Goal: Information Seeking & Learning: Learn about a topic

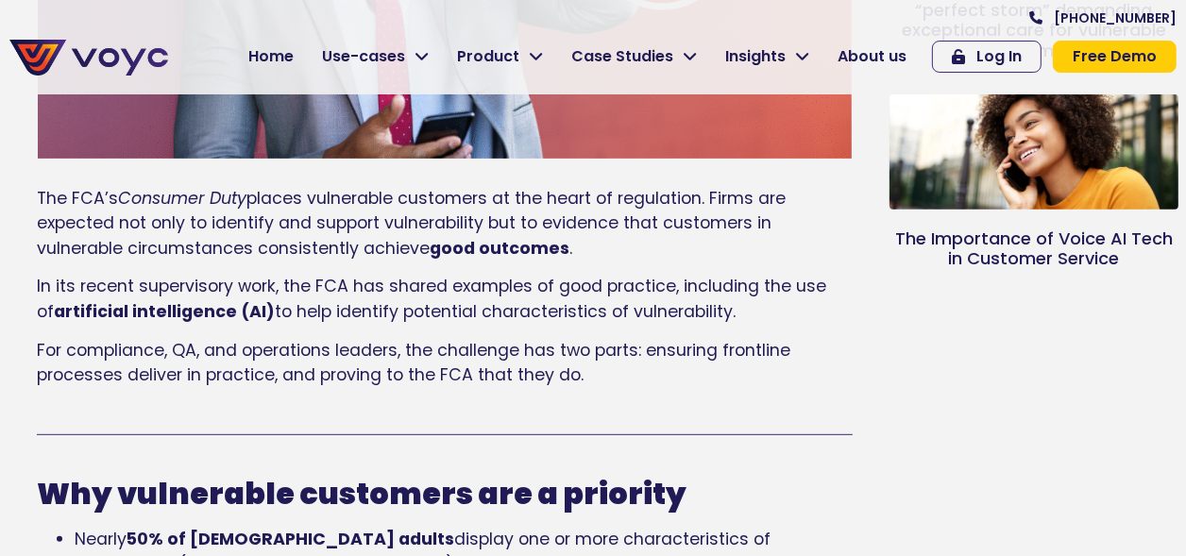
scroll to position [687, 0]
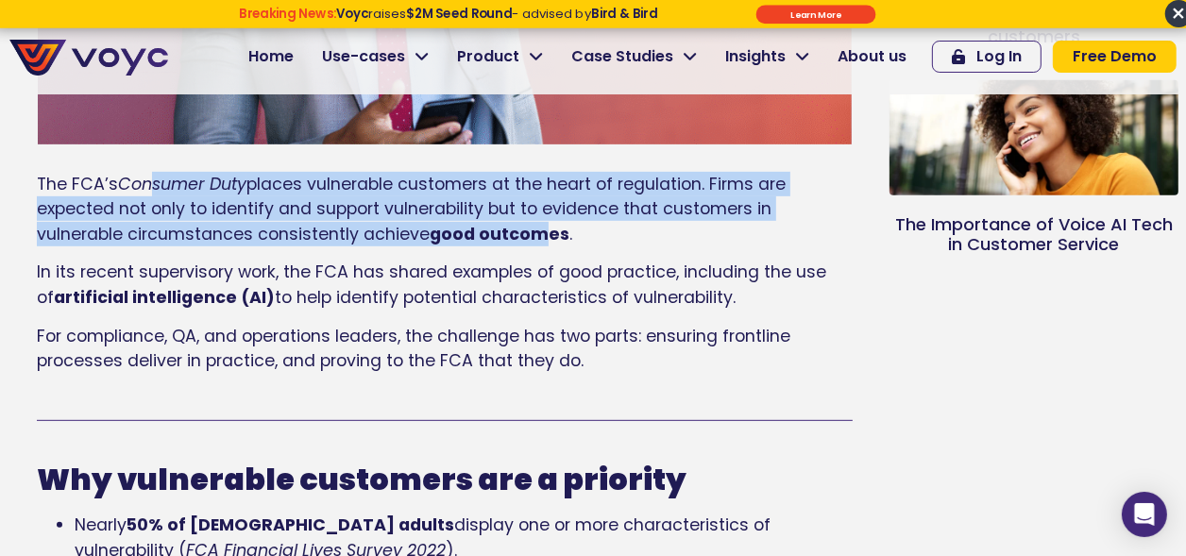
drag, startPoint x: 152, startPoint y: 152, endPoint x: 538, endPoint y: 237, distance: 394.7
click at [538, 237] on p "The FCA’s Consumer Duty places vulnerable customers at the heart of regulation.…" at bounding box center [445, 209] width 816 height 75
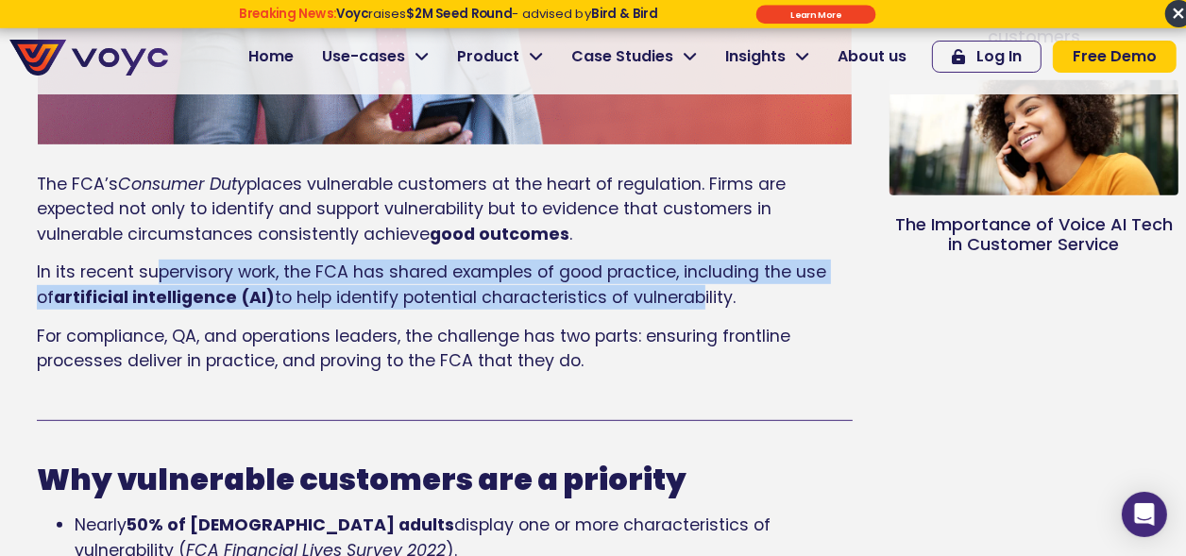
drag, startPoint x: 158, startPoint y: 277, endPoint x: 667, endPoint y: 298, distance: 509.6
click at [667, 298] on p "In its recent supervisory work, the FCA has shared examples of good practice, i…" at bounding box center [445, 285] width 816 height 50
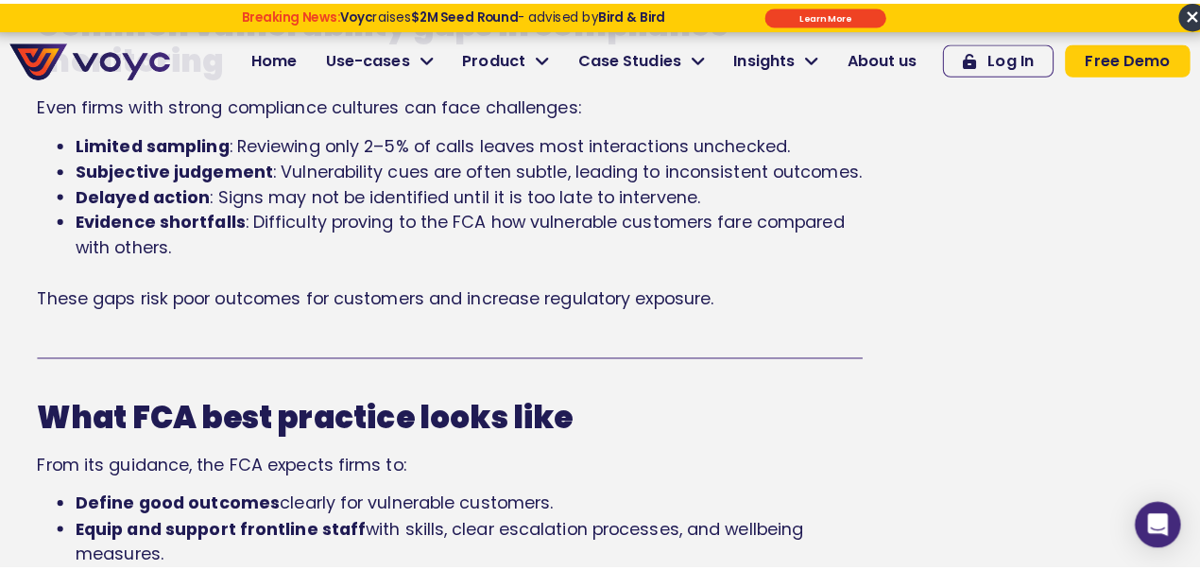
scroll to position [1981, 0]
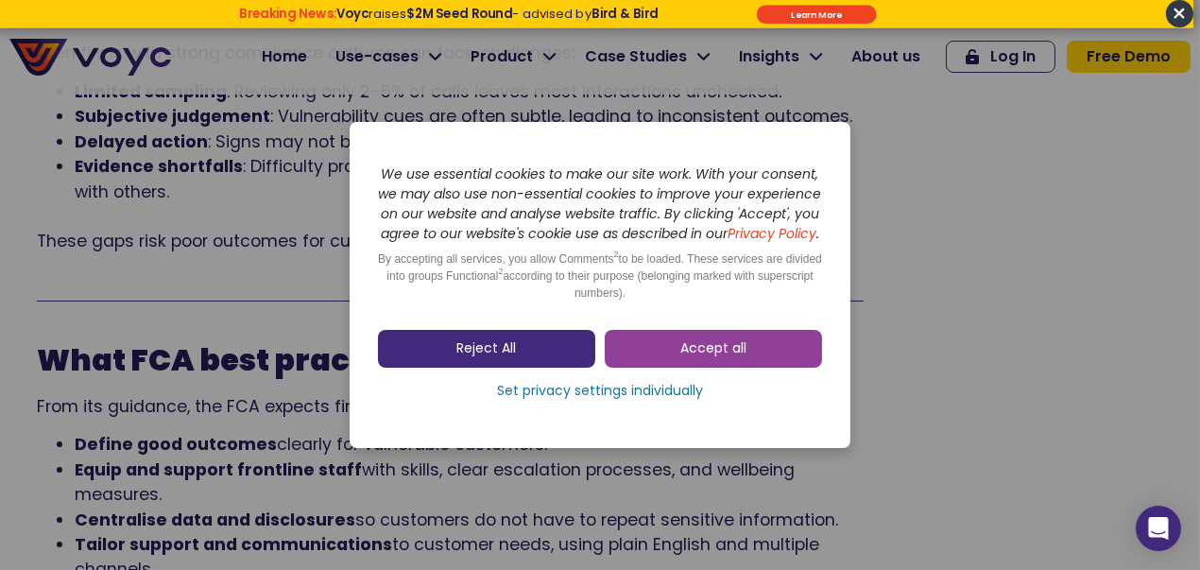
click at [559, 362] on link "Reject All" at bounding box center [486, 349] width 217 height 38
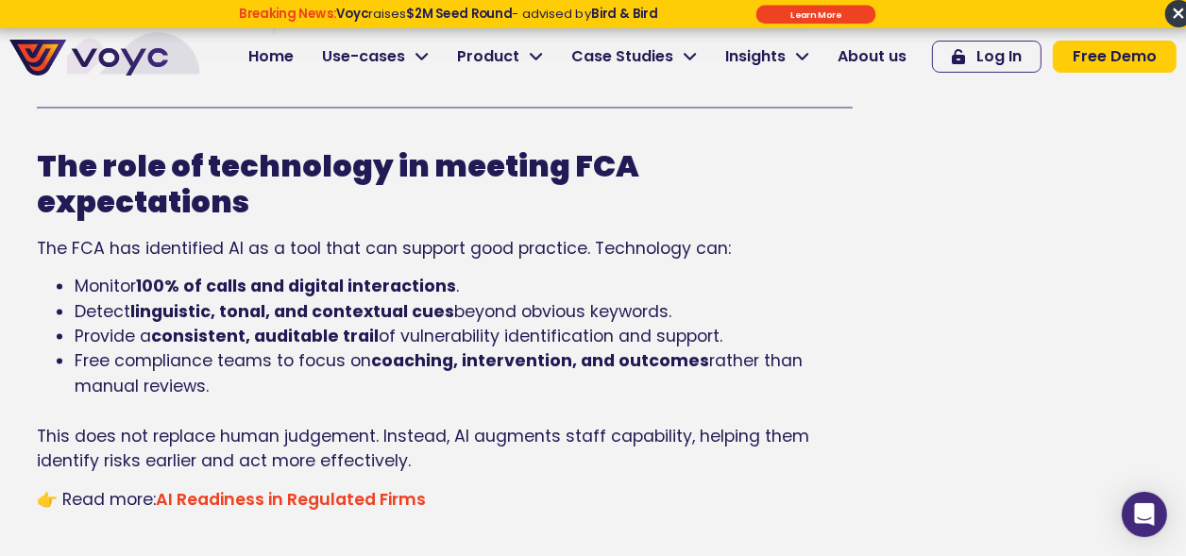
scroll to position [3177, 0]
drag, startPoint x: 160, startPoint y: 208, endPoint x: 260, endPoint y: 346, distance: 170.4
click at [260, 346] on div "The role of technology in meeting FCA expectations The FCA has identified AI as…" at bounding box center [445, 329] width 816 height 365
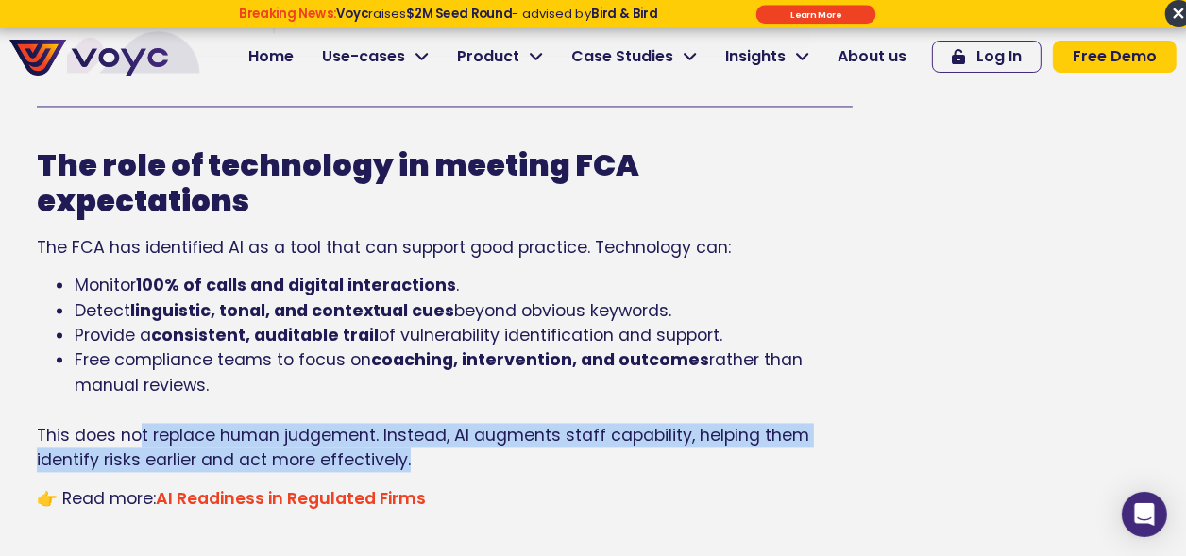
drag, startPoint x: 141, startPoint y: 398, endPoint x: 435, endPoint y: 423, distance: 294.9
click at [435, 423] on p "This does not replace human judgement. Instead, AI augments staff capability, h…" at bounding box center [445, 448] width 816 height 50
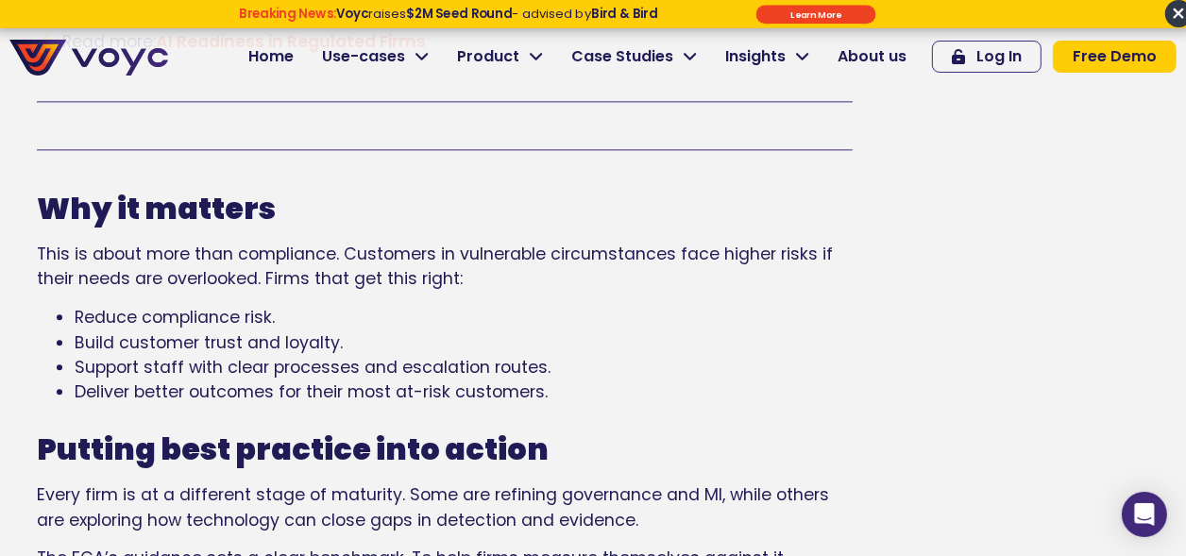
scroll to position [3607, 0]
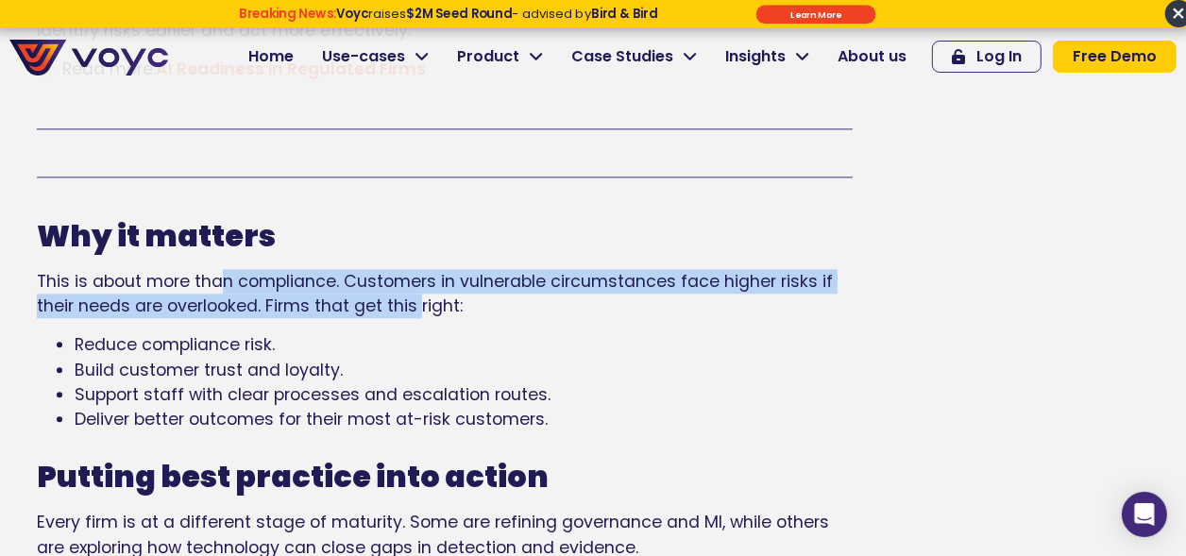
drag, startPoint x: 225, startPoint y: 247, endPoint x: 420, endPoint y: 277, distance: 197.7
click at [420, 277] on span "This is about more than compliance. Customers in vulnerable circumstances face …" at bounding box center [435, 293] width 796 height 47
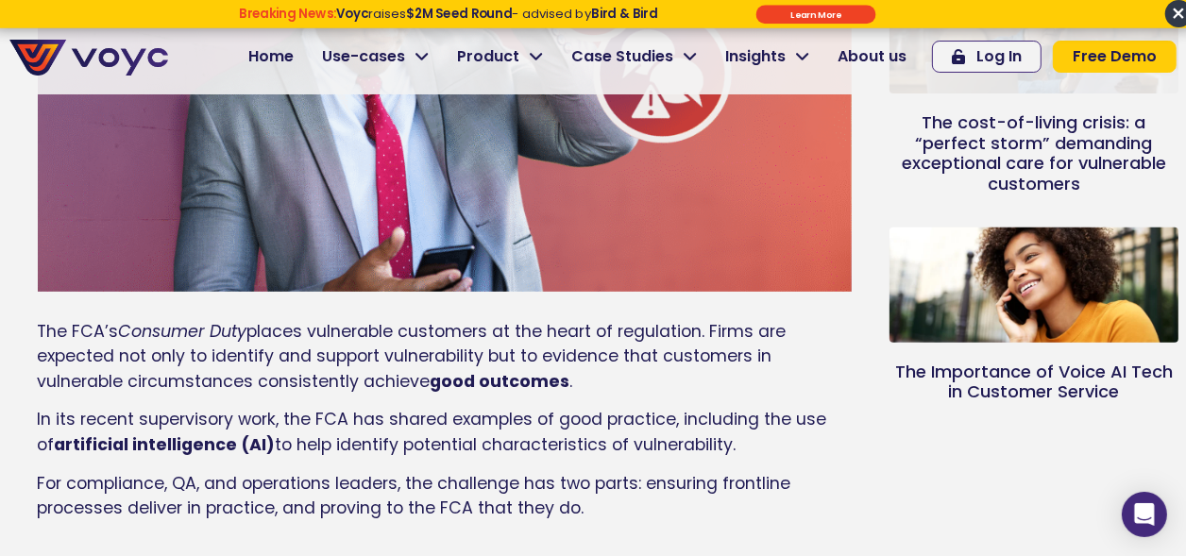
scroll to position [601, 0]
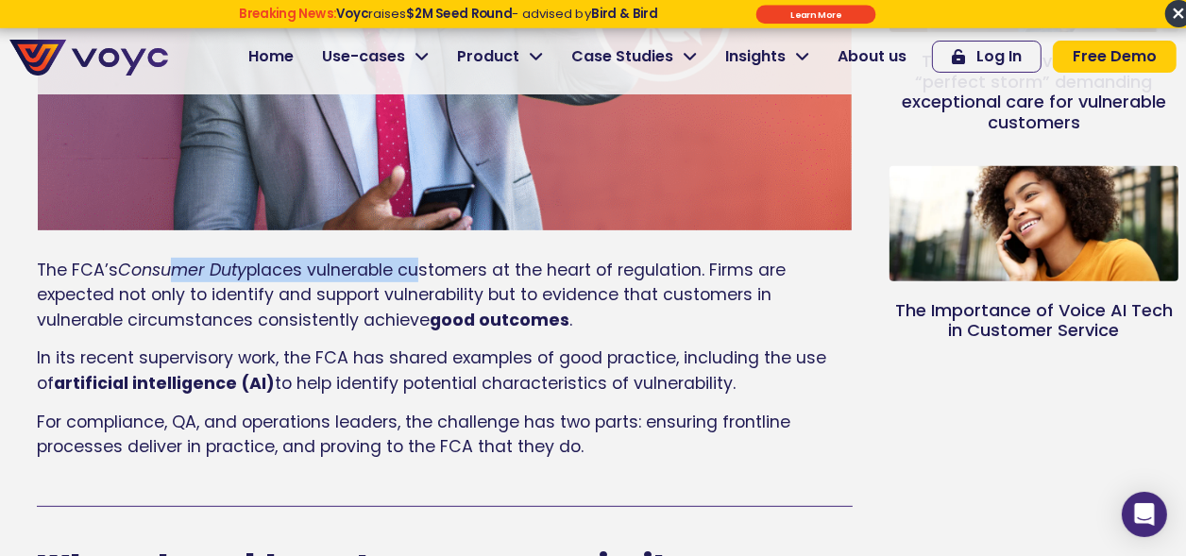
drag, startPoint x: 179, startPoint y: 266, endPoint x: 419, endPoint y: 264, distance: 240.9
click at [417, 264] on p "The FCA’s Consumer Duty places vulnerable customers at the heart of regulation.…" at bounding box center [445, 295] width 816 height 75
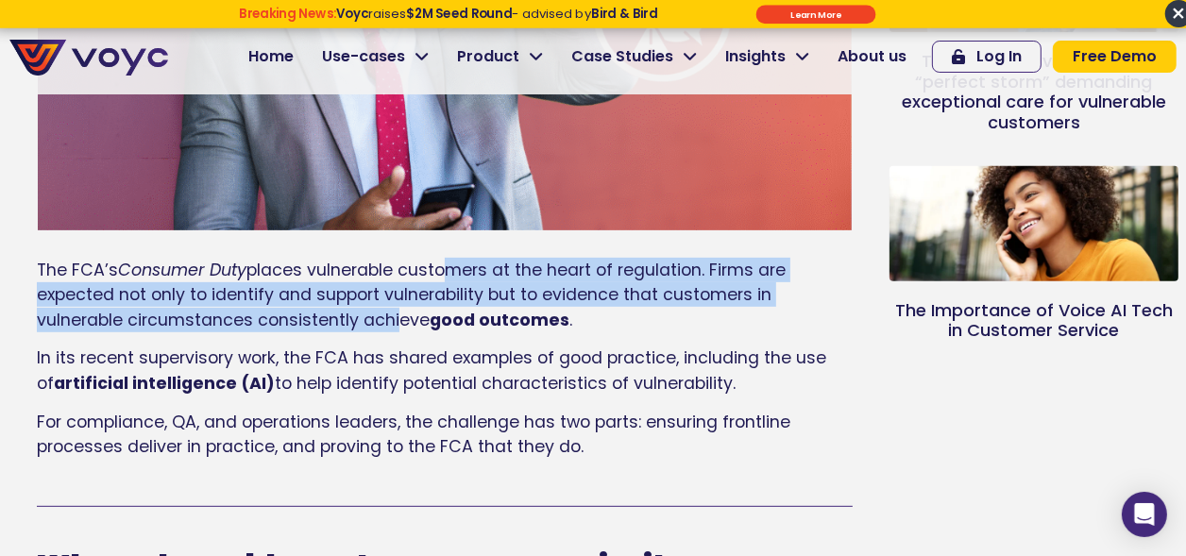
drag, startPoint x: 448, startPoint y: 272, endPoint x: 388, endPoint y: 321, distance: 77.2
click at [388, 321] on span "places vulnerable customers at the heart of regulation. Firms are expected not …" at bounding box center [411, 295] width 749 height 73
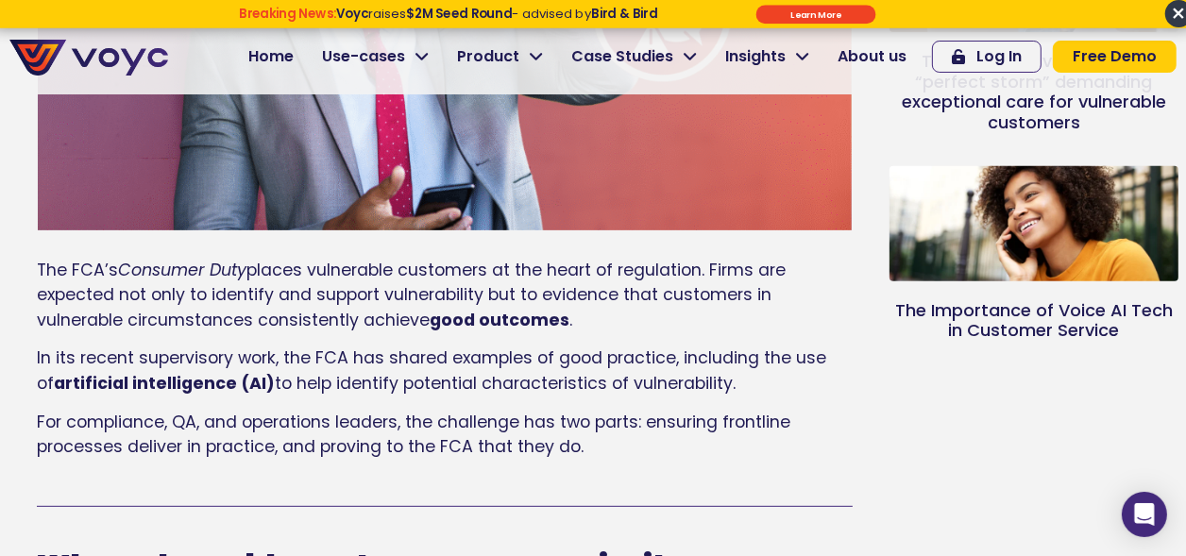
click at [402, 319] on span "places vulnerable customers at the heart of regulation. Firms are expected not …" at bounding box center [411, 295] width 749 height 73
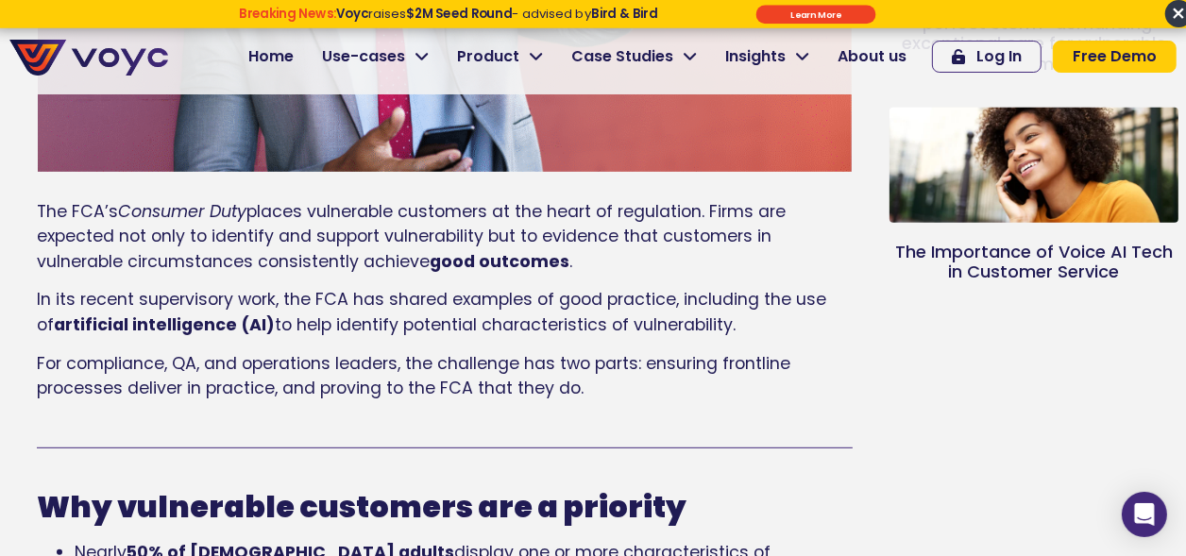
scroll to position [687, 0]
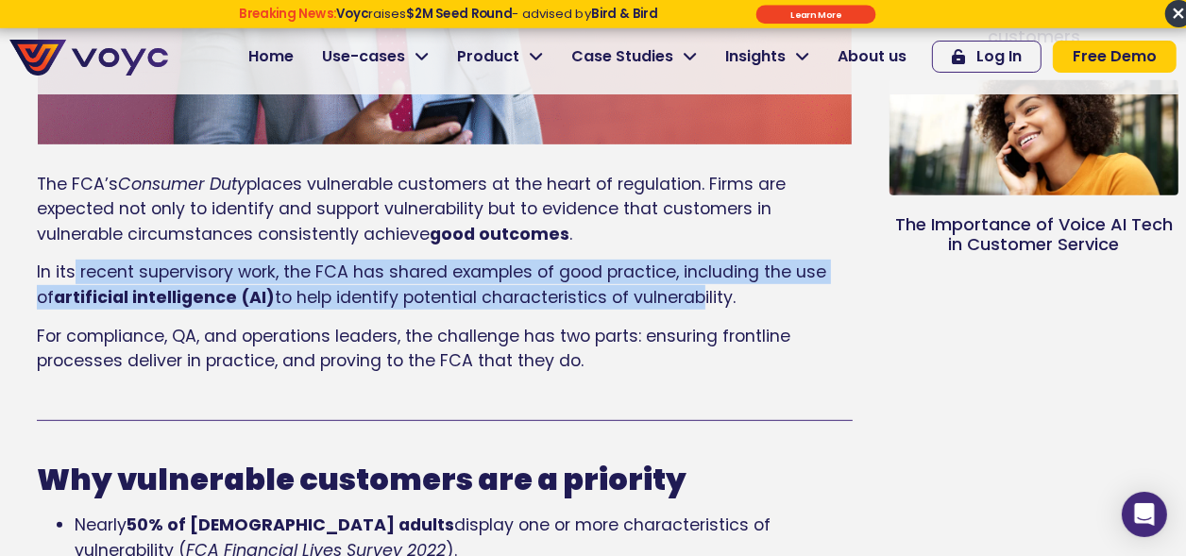
drag, startPoint x: 72, startPoint y: 269, endPoint x: 668, endPoint y: 301, distance: 596.9
click at [668, 301] on p "In its recent supervisory work, the FCA has shared examples of good practice, i…" at bounding box center [445, 285] width 816 height 50
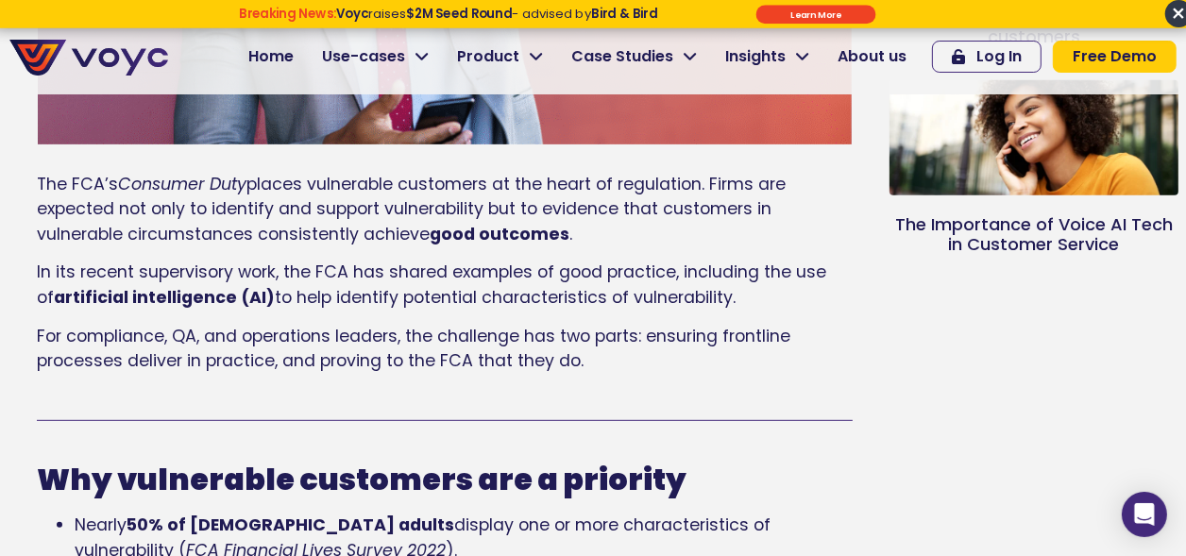
click at [258, 335] on span "For compliance, QA, and operations leaders, the challenge has two parts: ensuri…" at bounding box center [414, 348] width 754 height 47
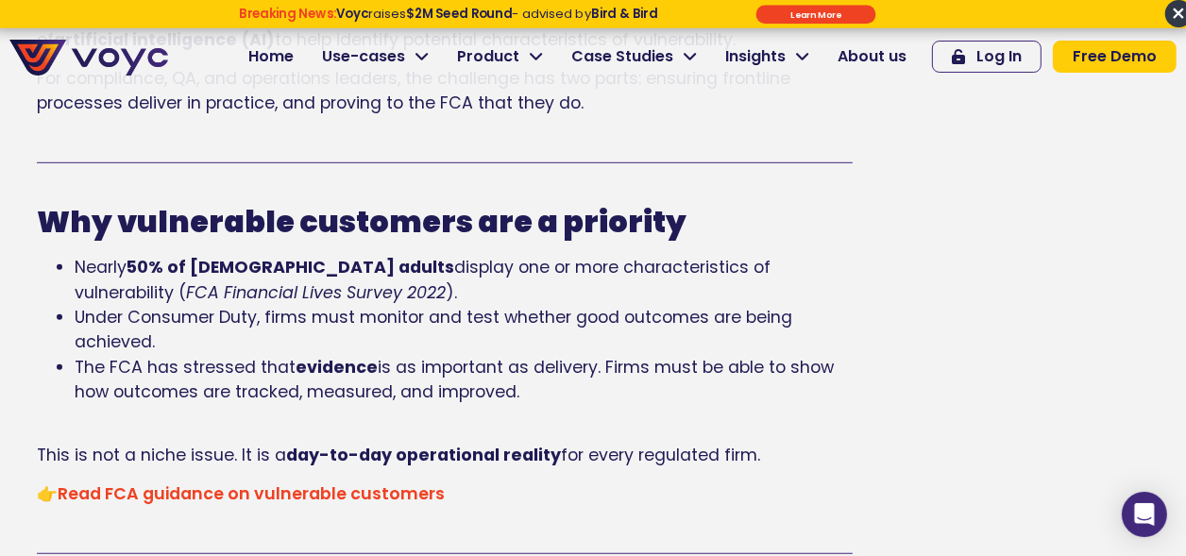
scroll to position [1030, 0]
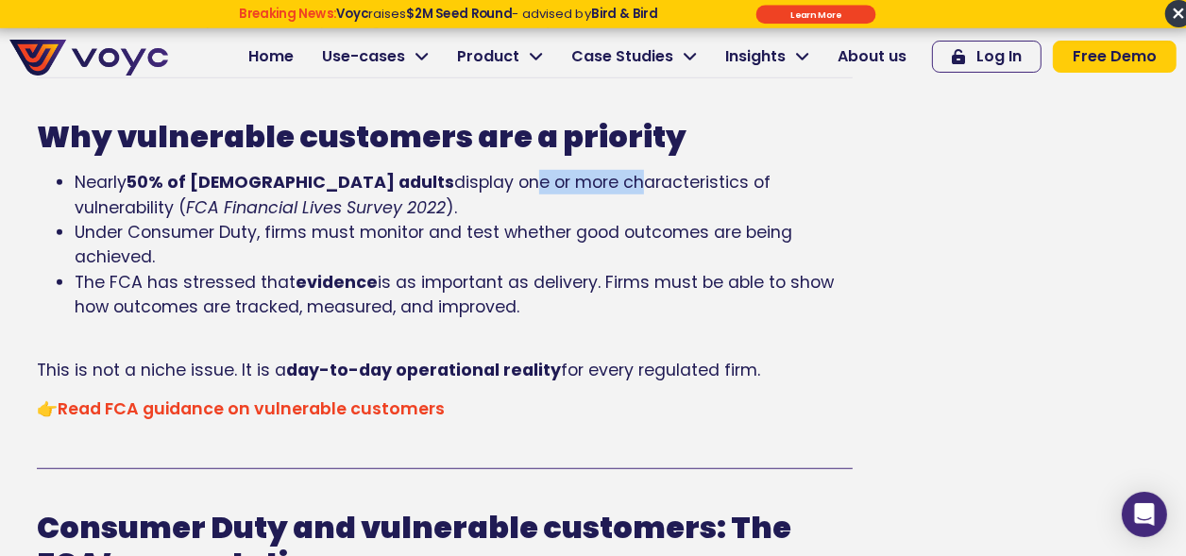
drag, startPoint x: 368, startPoint y: 189, endPoint x: 453, endPoint y: 184, distance: 85.1
click at [453, 184] on span "display one or more characteristics of vulnerability (" at bounding box center [423, 194] width 696 height 47
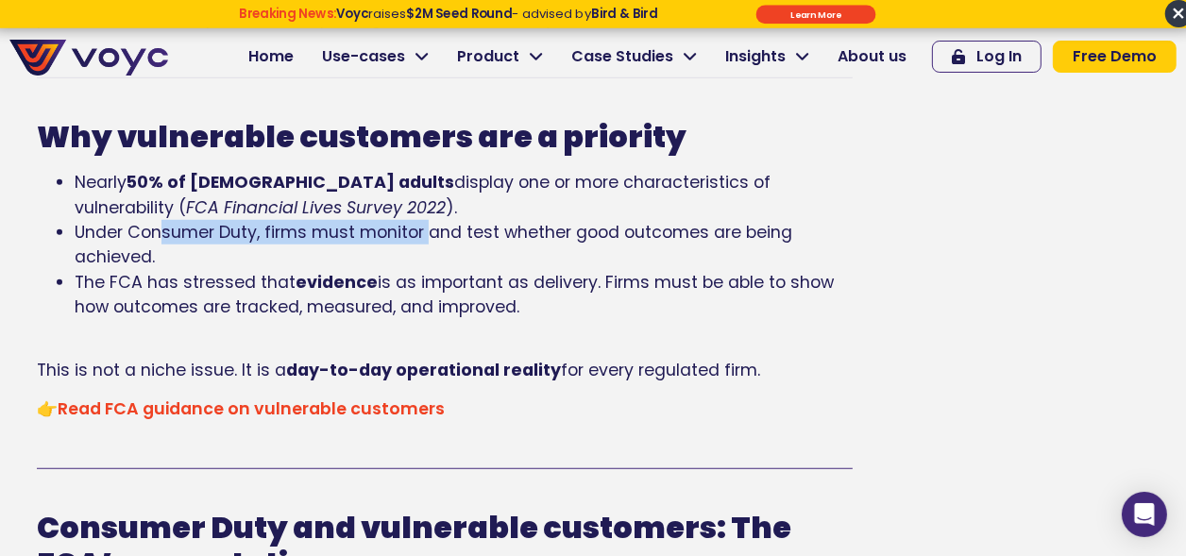
drag, startPoint x: 165, startPoint y: 235, endPoint x: 427, endPoint y: 242, distance: 261.8
click at [427, 242] on span "Under Consumer Duty, firms must monitor and test whether good outcomes are bein…" at bounding box center [434, 244] width 718 height 47
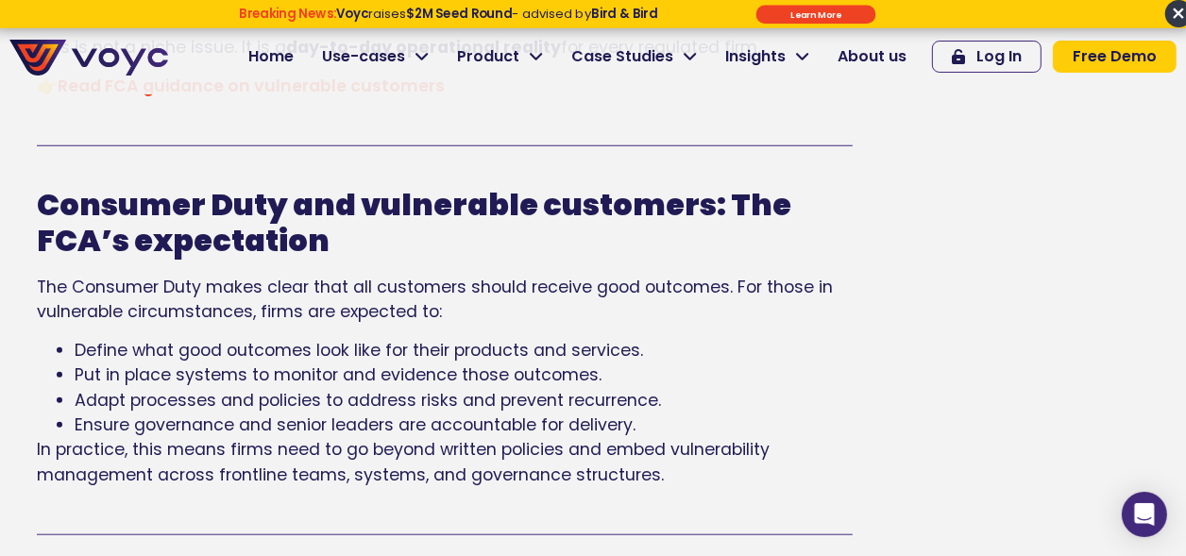
scroll to position [1374, 0]
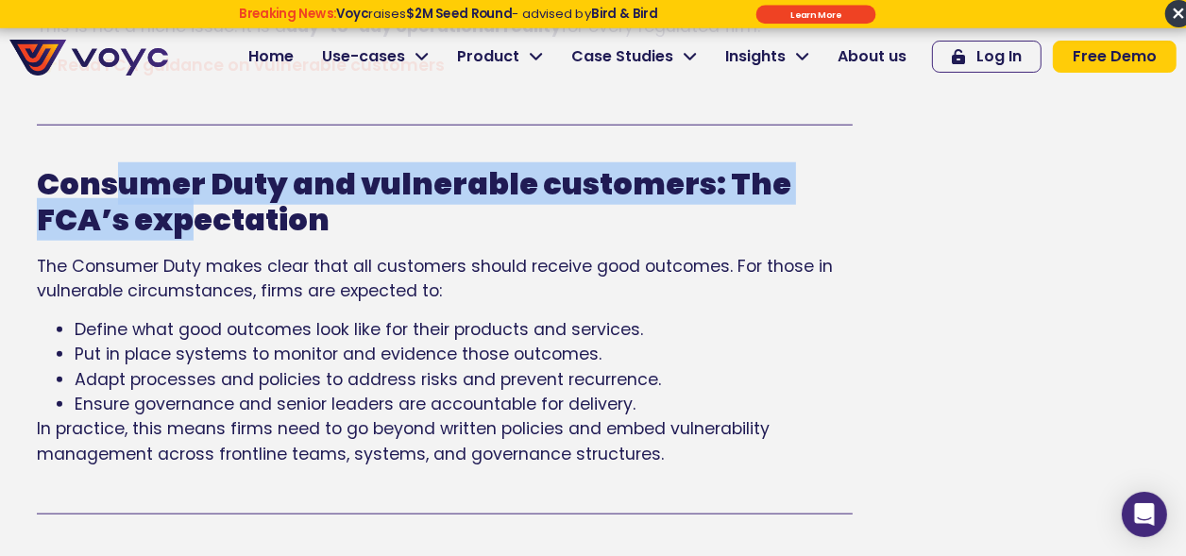
drag, startPoint x: 113, startPoint y: 196, endPoint x: 196, endPoint y: 233, distance: 90.1
click at [196, 233] on b "Consumer Duty and vulnerable customers: The FCA’s expectation" at bounding box center [414, 201] width 755 height 78
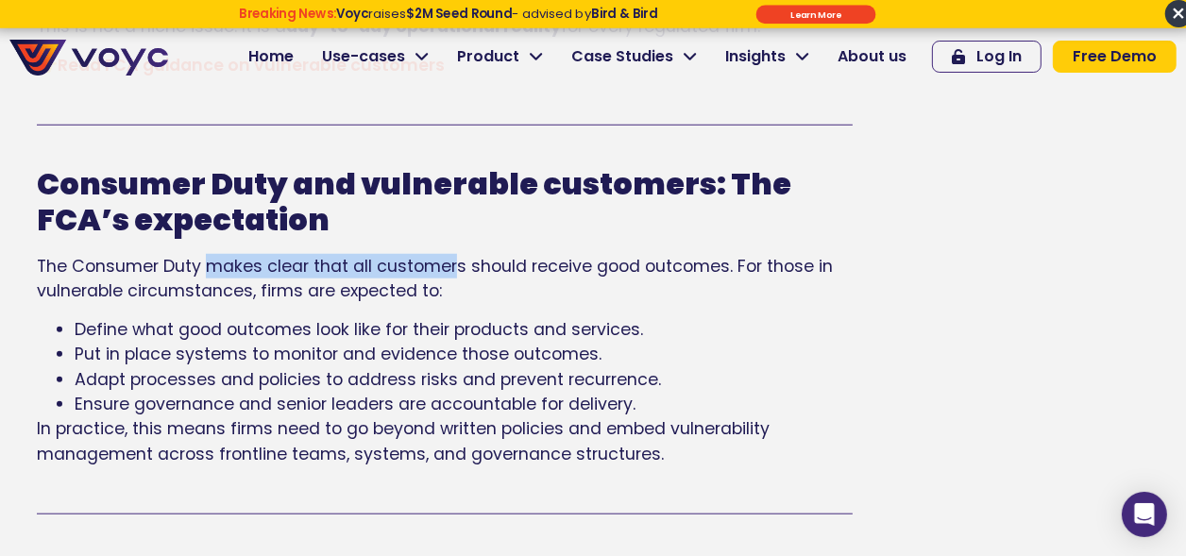
drag, startPoint x: 206, startPoint y: 260, endPoint x: 452, endPoint y: 268, distance: 245.8
click at [452, 268] on span "The Consumer Duty makes clear that all customers should receive good outcomes. …" at bounding box center [435, 278] width 796 height 47
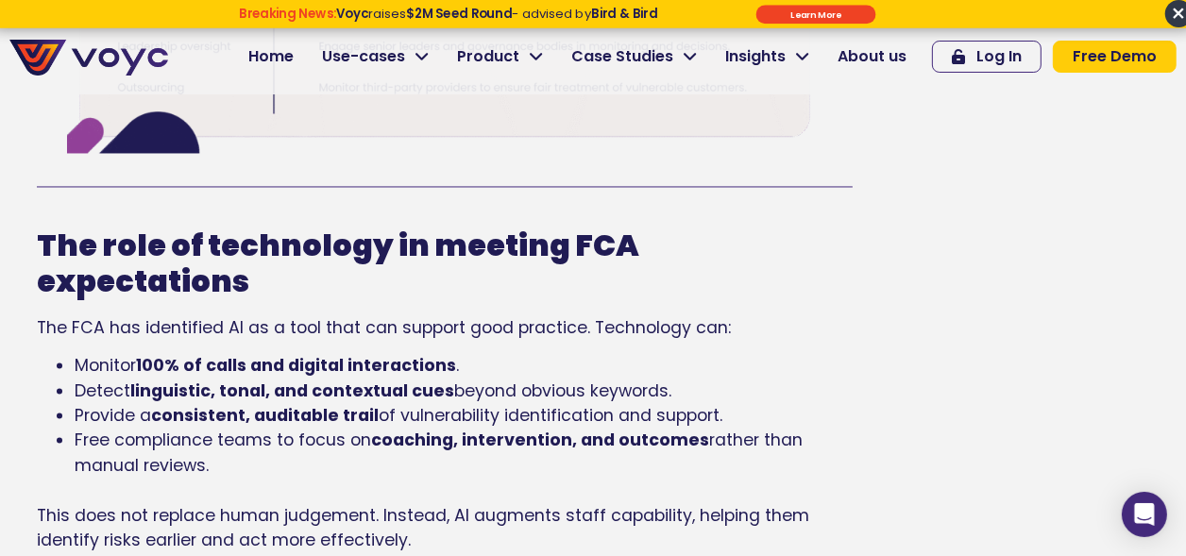
scroll to position [3091, 0]
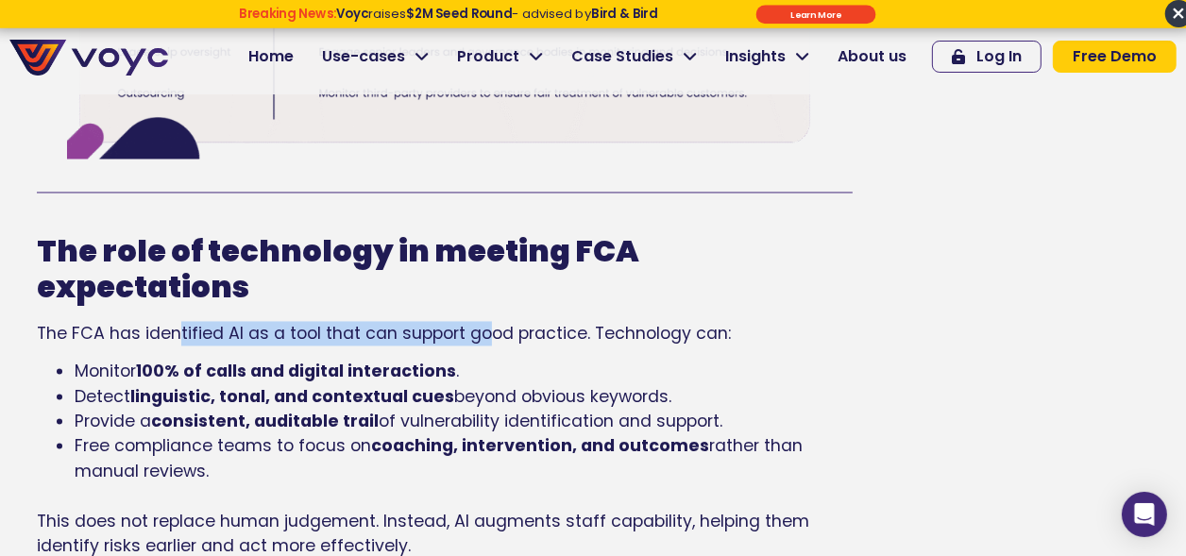
drag, startPoint x: 175, startPoint y: 293, endPoint x: 484, endPoint y: 302, distance: 309.0
click at [484, 322] on span "The FCA has identified AI as a tool that can support good practice. Technology …" at bounding box center [384, 333] width 694 height 23
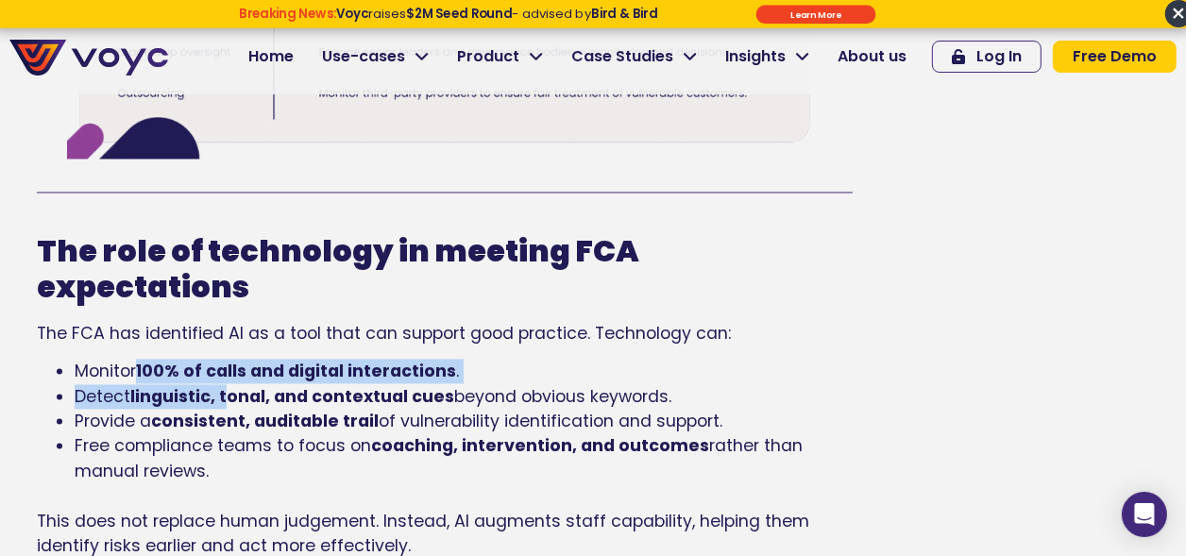
drag, startPoint x: 135, startPoint y: 333, endPoint x: 225, endPoint y: 355, distance: 92.6
click at [225, 359] on ul "Monitor 100% of calls and digital interactions . Detect linguistic, tonal, and …" at bounding box center [445, 433] width 816 height 149
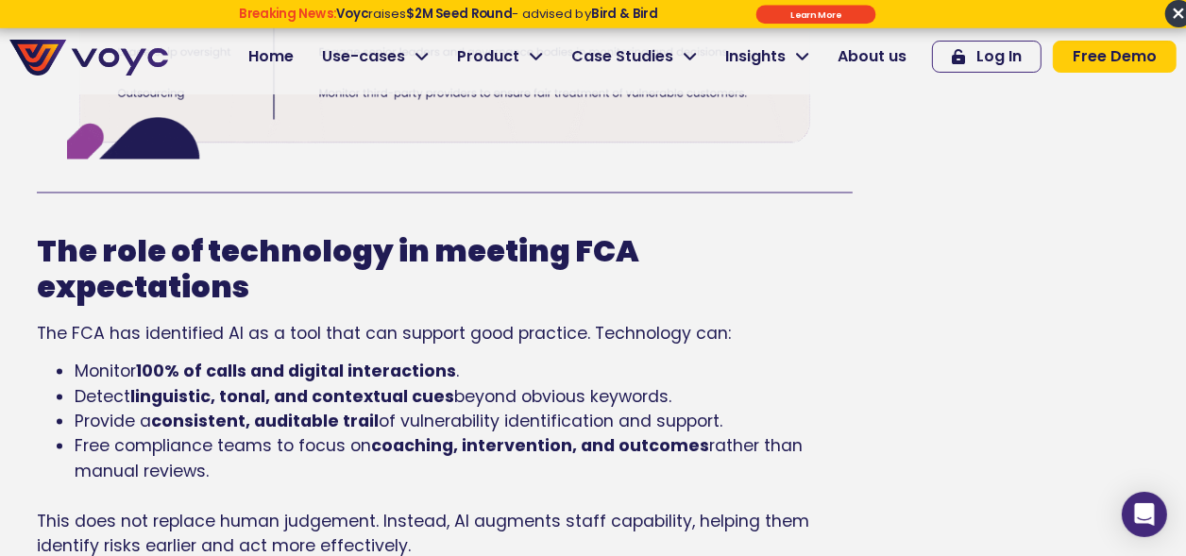
click at [290, 385] on b "linguistic, tonal, and contextual cues" at bounding box center [292, 396] width 324 height 23
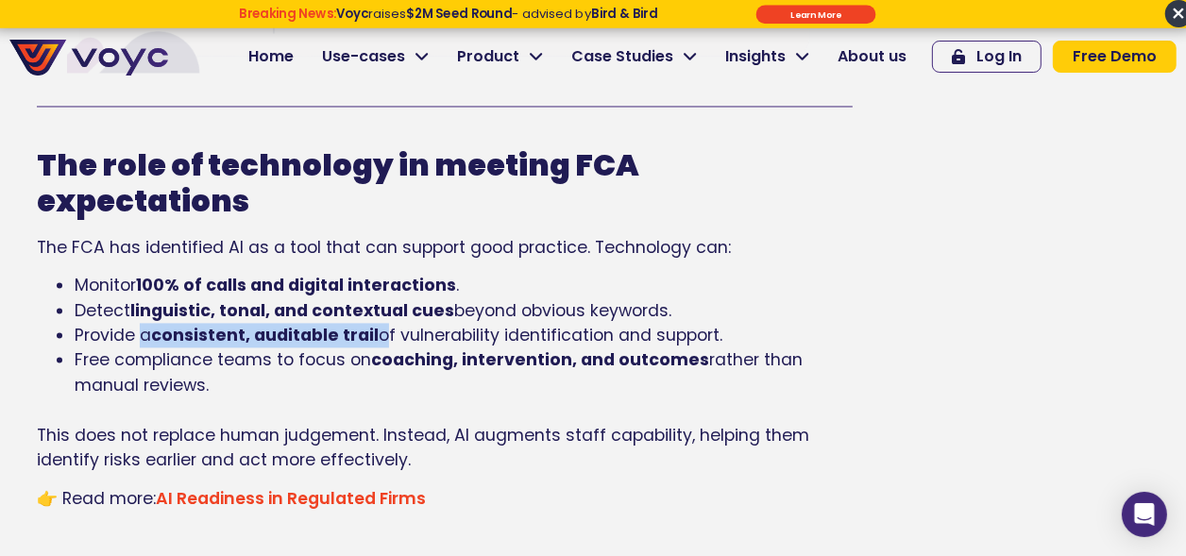
drag, startPoint x: 138, startPoint y: 299, endPoint x: 380, endPoint y: 305, distance: 241.9
click at [380, 323] on li "Provide a consistent, auditable trail of vulnerability identification and suppo…" at bounding box center [464, 335] width 778 height 25
click at [451, 324] on span "of vulnerability identification and support." at bounding box center [551, 335] width 344 height 23
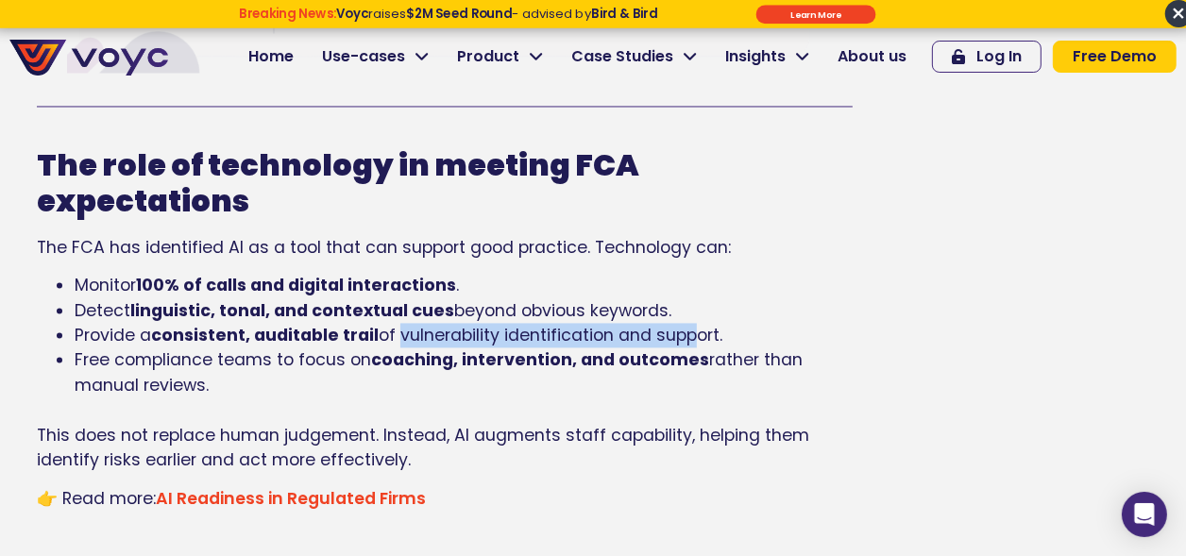
drag, startPoint x: 394, startPoint y: 296, endPoint x: 693, endPoint y: 294, distance: 299.5
click at [693, 324] on span "of vulnerability identification and support." at bounding box center [551, 335] width 344 height 23
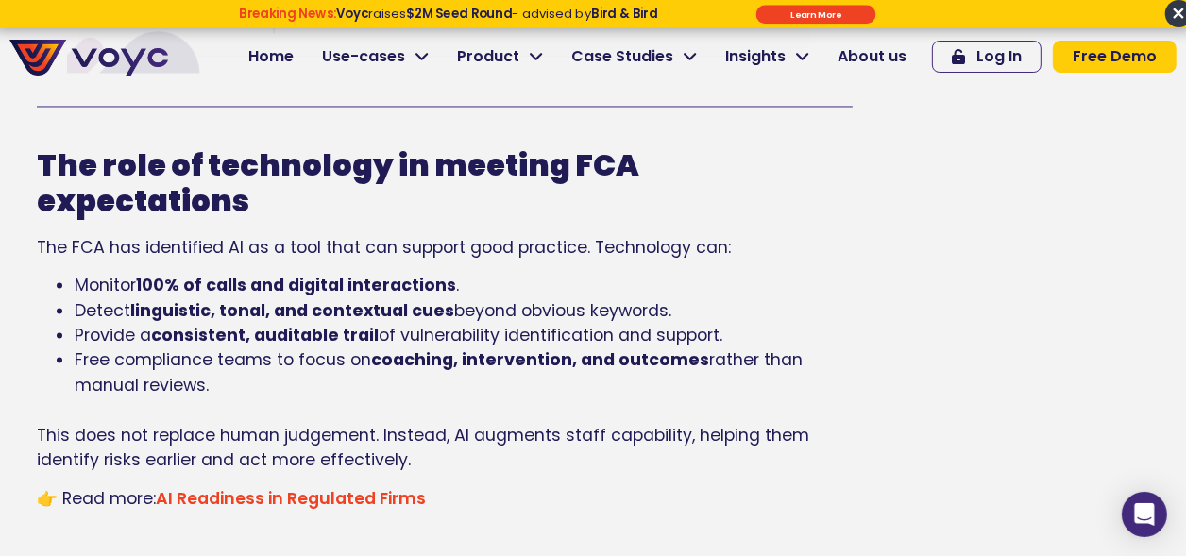
click at [224, 324] on b "consistent, auditable trail" at bounding box center [265, 335] width 228 height 23
drag, startPoint x: 112, startPoint y: 322, endPoint x: 264, endPoint y: 340, distance: 152.2
click at [264, 348] on li "Free compliance teams to focus on coaching, intervention, and outcomes rather t…" at bounding box center [464, 385] width 778 height 75
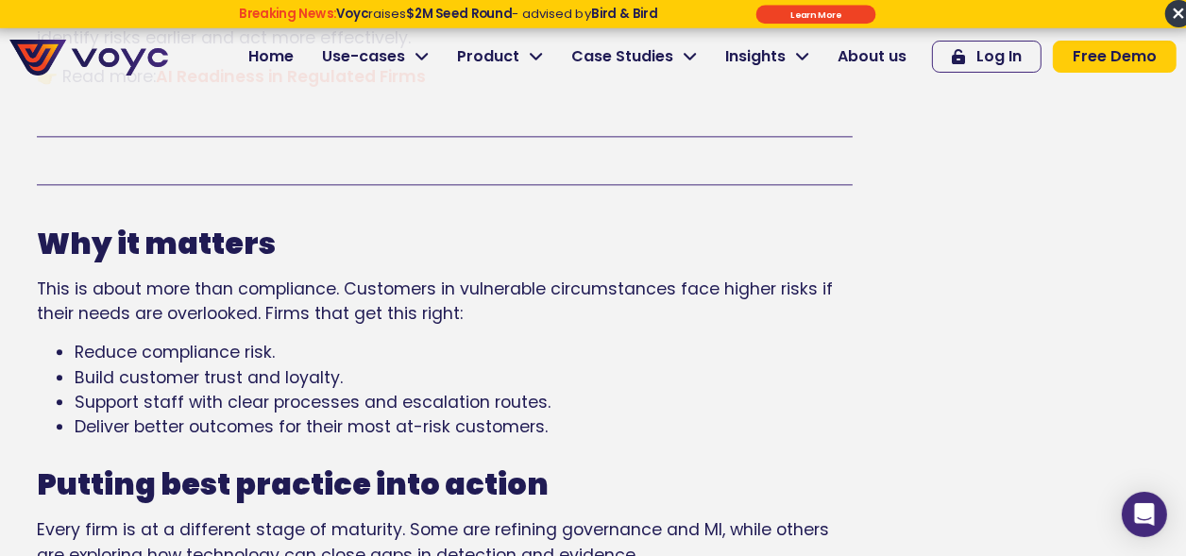
scroll to position [3607, 0]
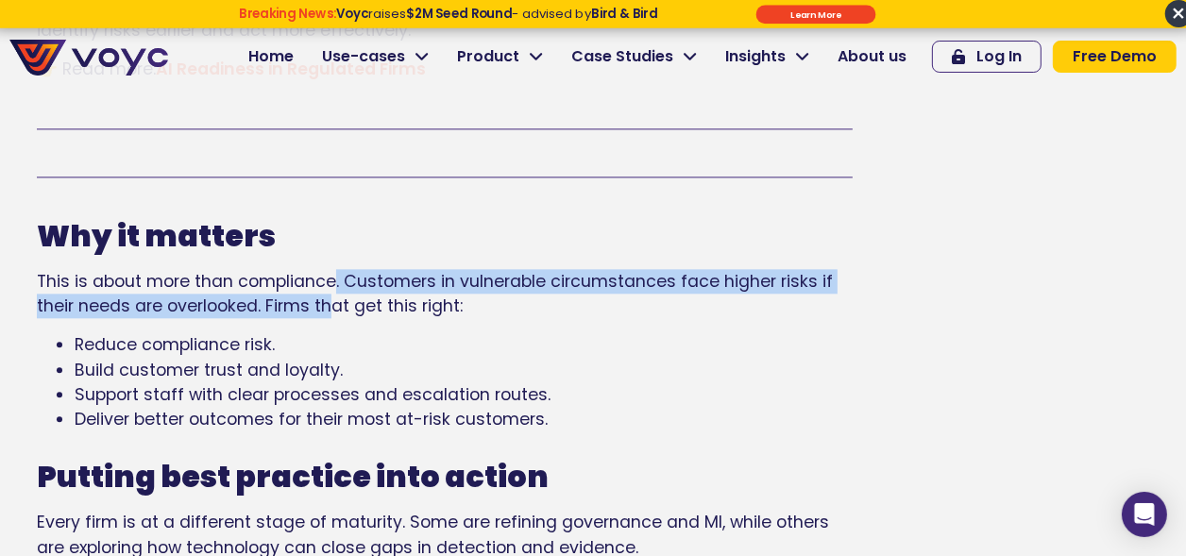
drag, startPoint x: 332, startPoint y: 244, endPoint x: 332, endPoint y: 264, distance: 19.8
click at [332, 270] on span "This is about more than compliance. Customers in vulnerable circumstances face …" at bounding box center [435, 293] width 796 height 47
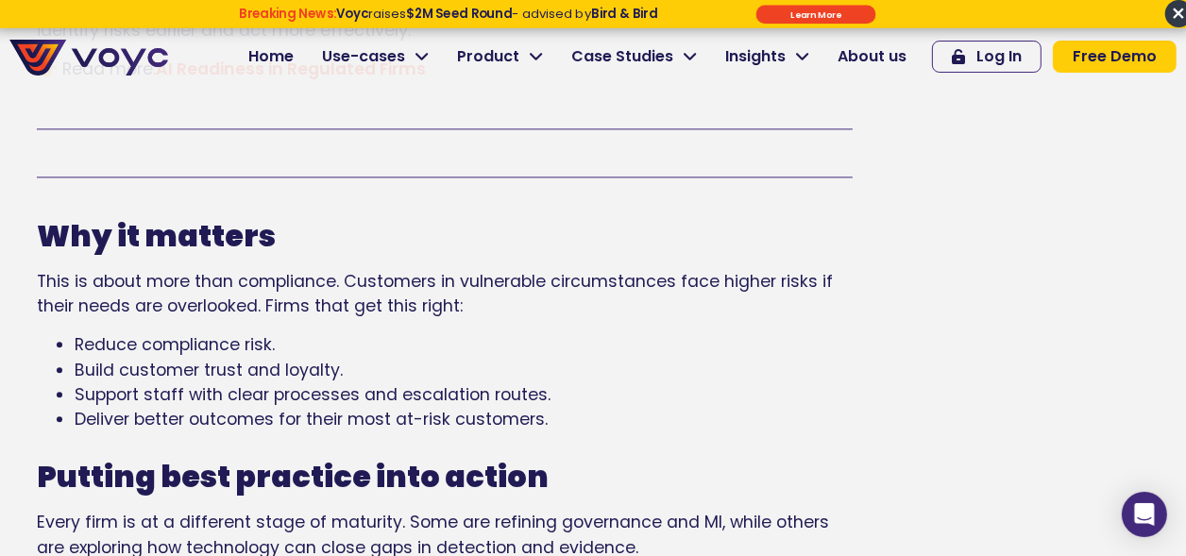
click at [360, 270] on span "This is about more than compliance. Customers in vulnerable circumstances face …" at bounding box center [435, 293] width 796 height 47
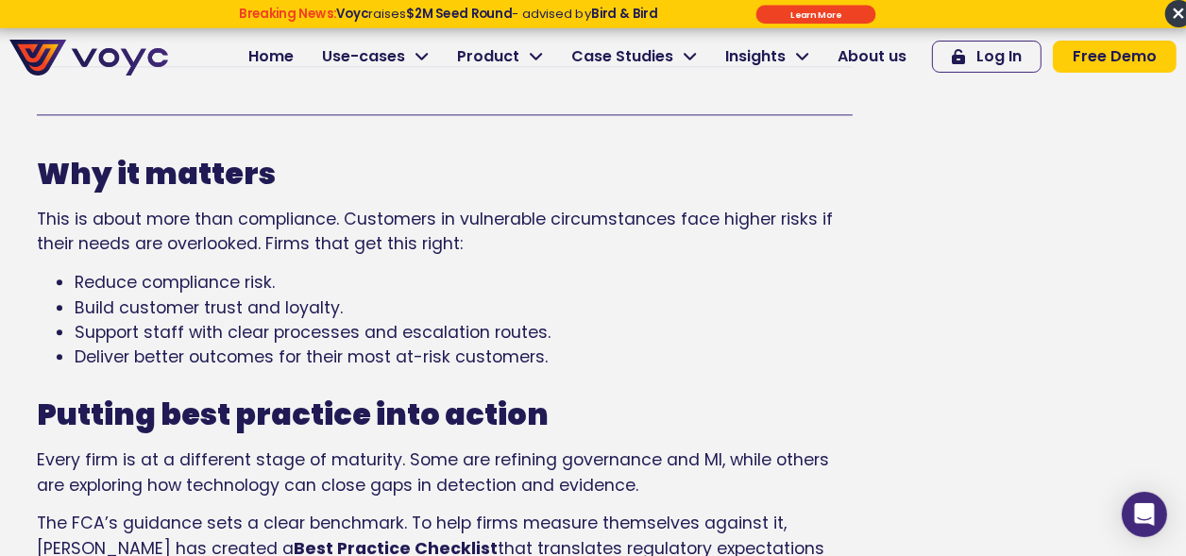
scroll to position [3693, 0]
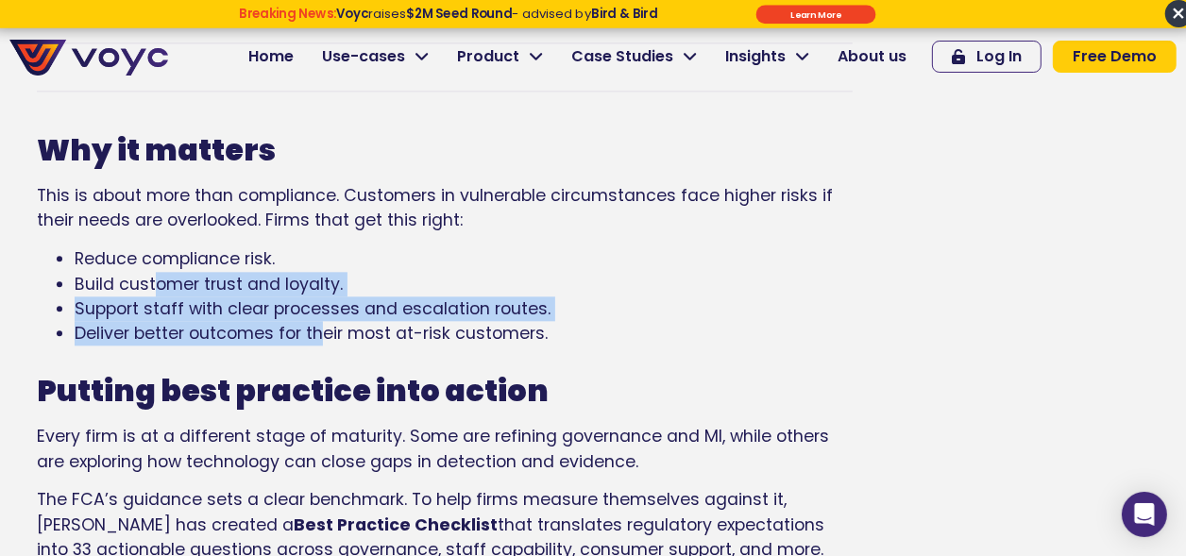
drag, startPoint x: 154, startPoint y: 251, endPoint x: 322, endPoint y: 291, distance: 172.8
click at [322, 291] on ul "Reduce compliance risk. Build customer trust and loyalty. Support staff with cl…" at bounding box center [445, 297] width 816 height 100
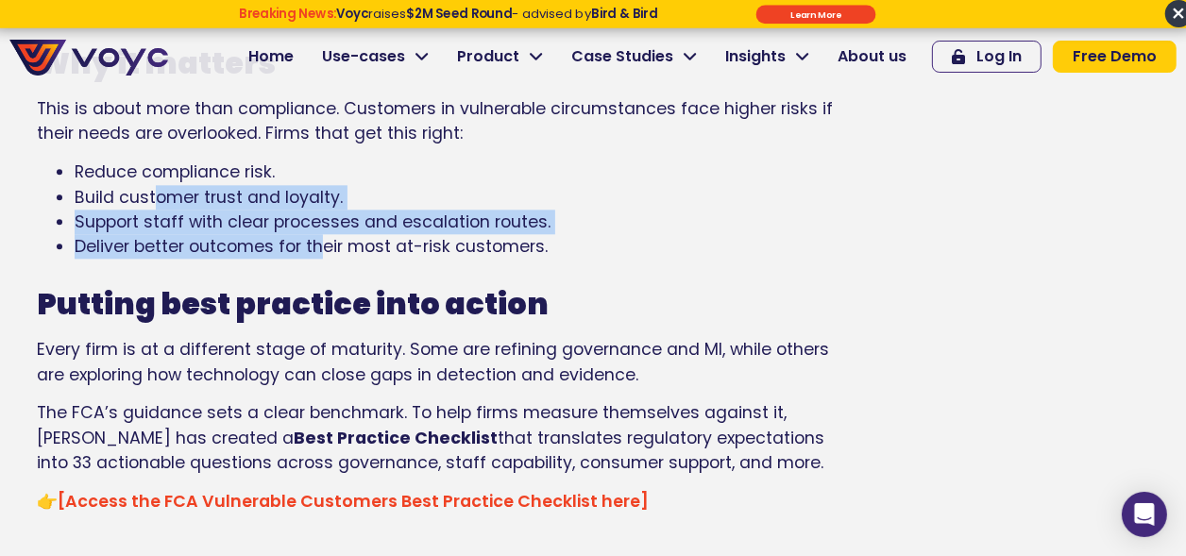
scroll to position [3865, 0]
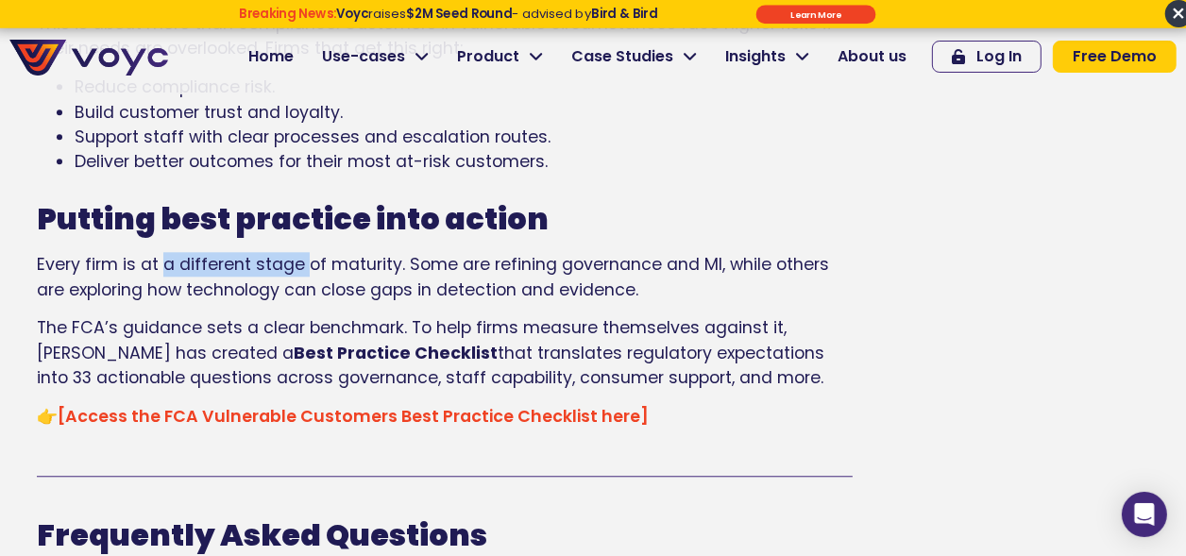
drag, startPoint x: 162, startPoint y: 226, endPoint x: 302, endPoint y: 233, distance: 140.0
click at [302, 253] on span "Every firm is at a different stage of maturity. Some are refining governance an…" at bounding box center [433, 276] width 793 height 47
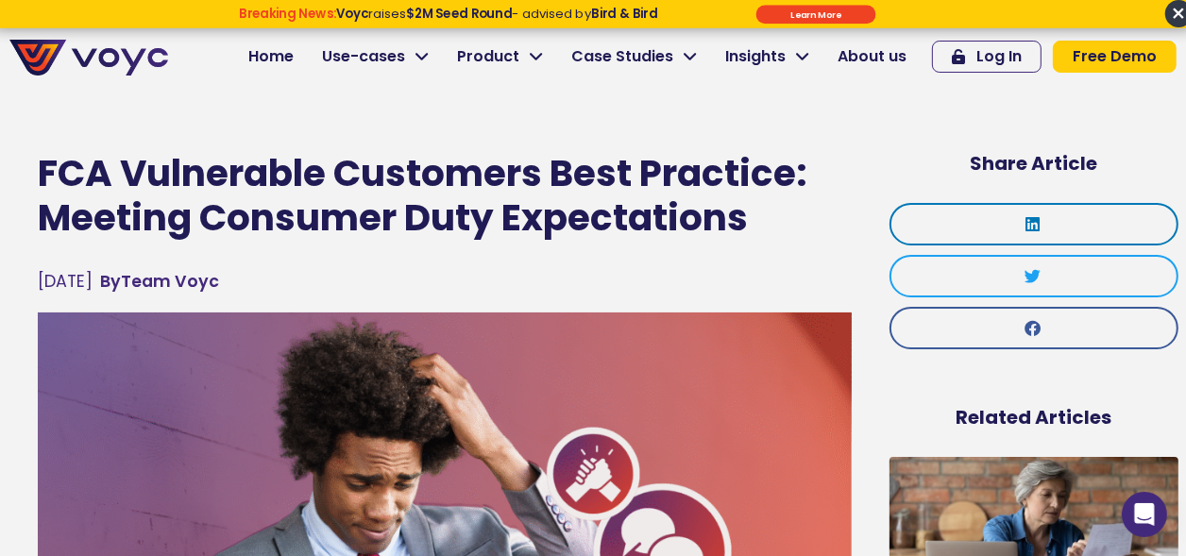
scroll to position [0, 0]
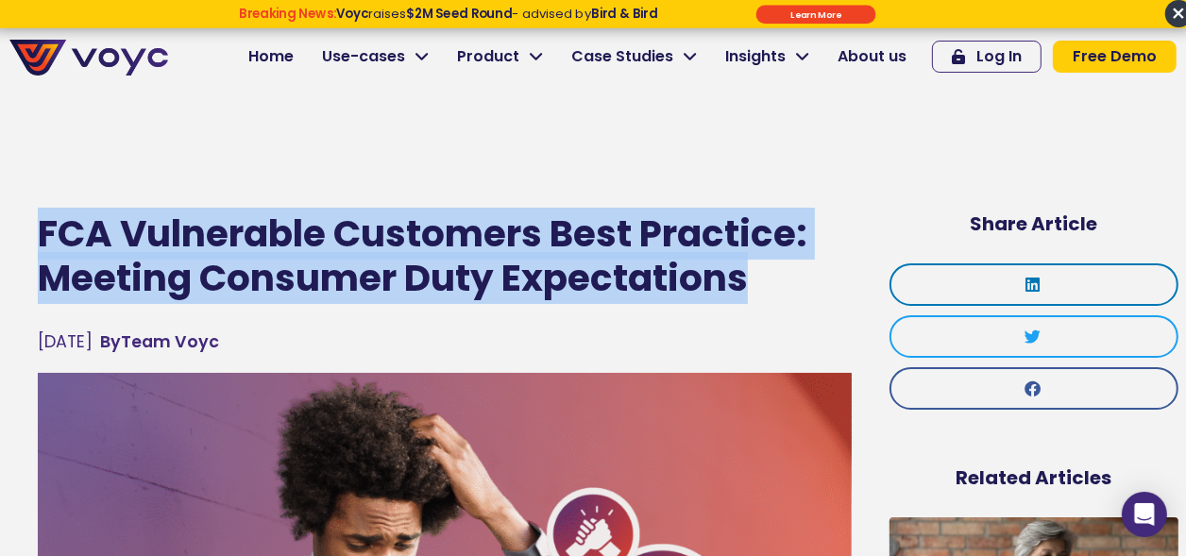
drag, startPoint x: 754, startPoint y: 281, endPoint x: 32, endPoint y: 233, distance: 723.3
drag, startPoint x: 36, startPoint y: 226, endPoint x: 752, endPoint y: 272, distance: 717.5
copy h1 "FCA Vulnerable Customers Best Practice: Meeting Consumer Duty Expectations"
